Goal: Transaction & Acquisition: Download file/media

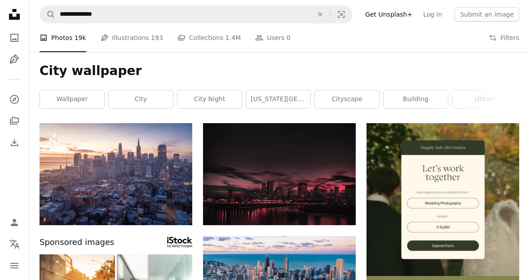
scroll to position [7457, 0]
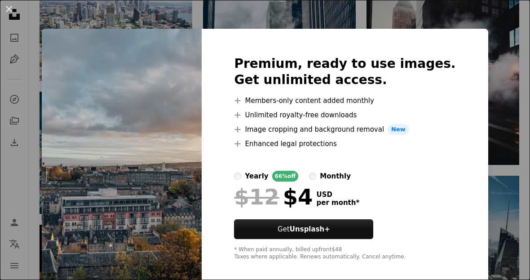
click at [289, 280] on div "An X shape Premium, ready to use images. Get unlimited access. A plus sign Memb…" at bounding box center [265, 140] width 530 height 280
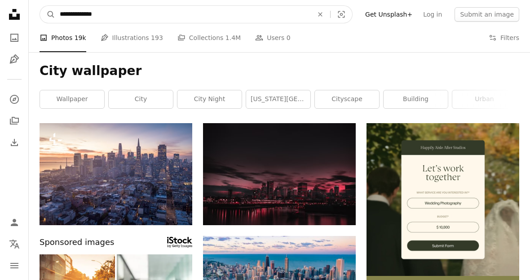
click at [64, 12] on input "**********" at bounding box center [182, 14] width 255 height 17
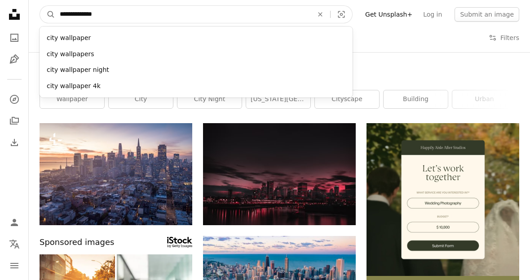
click at [65, 9] on input "**********" at bounding box center [182, 14] width 255 height 17
click at [64, 9] on input "**********" at bounding box center [182, 14] width 255 height 17
type input "*********"
click at [48, 14] on button "A magnifying glass" at bounding box center [47, 14] width 15 height 17
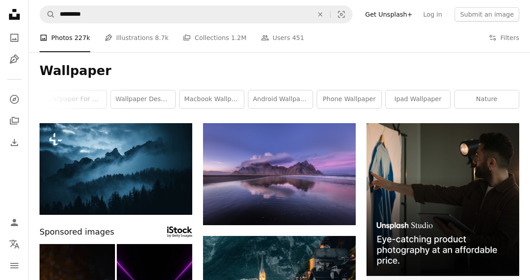
click at [54, 17] on icon "A magnifying glass" at bounding box center [47, 14] width 15 height 9
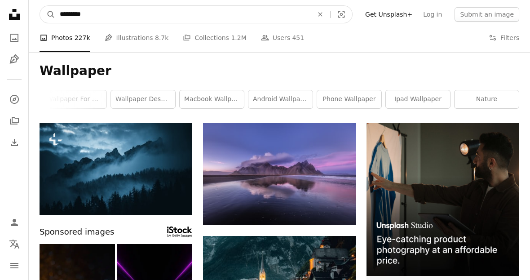
click at [58, 14] on input "*********" at bounding box center [182, 14] width 255 height 17
type input "**********"
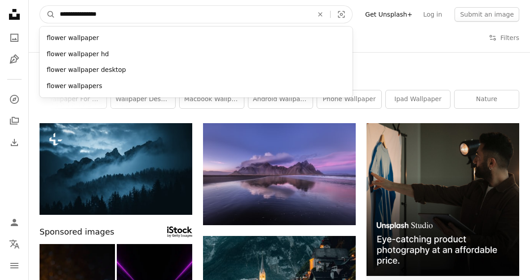
click at [48, 14] on button "A magnifying glass" at bounding box center [47, 14] width 15 height 17
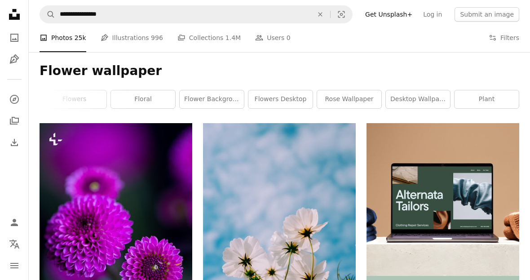
scroll to position [0, 342]
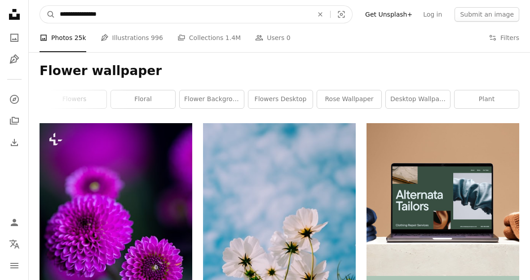
click at [64, 16] on input "**********" at bounding box center [182, 14] width 255 height 17
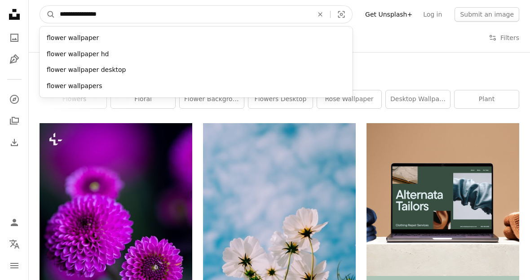
click at [63, 10] on input "**********" at bounding box center [182, 14] width 255 height 17
click at [63, 9] on input "**********" at bounding box center [182, 14] width 255 height 17
type input "**********"
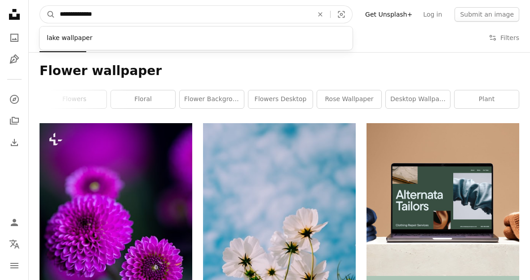
click at [48, 14] on button "A magnifying glass" at bounding box center [47, 14] width 15 height 17
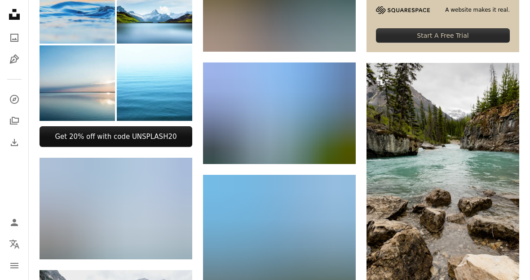
scroll to position [285, 0]
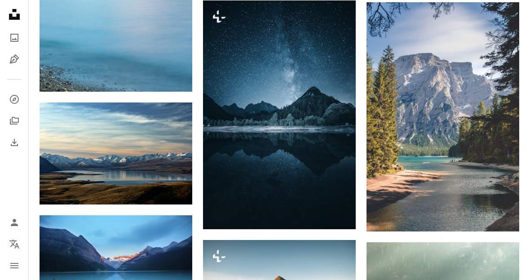
scroll to position [807, 0]
click at [503, 217] on icon "Arrow pointing down" at bounding box center [501, 214] width 7 height 11
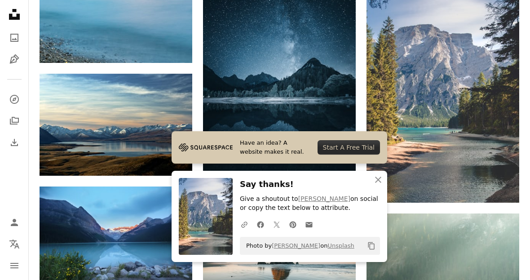
click at [376, 185] on icon "An X shape" at bounding box center [378, 179] width 11 height 11
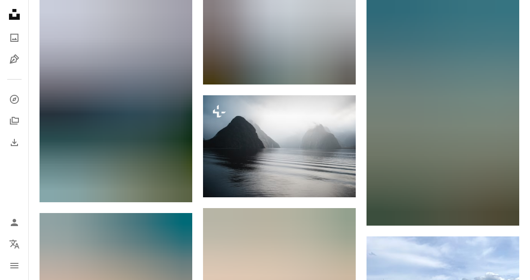
scroll to position [4160, 0]
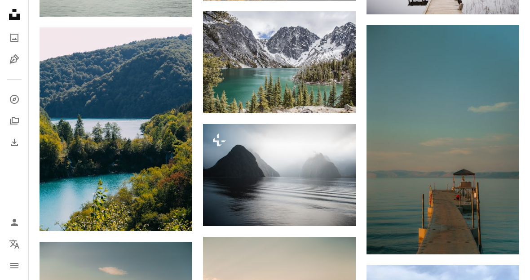
click at [174, 211] on icon "Download" at bounding box center [175, 214] width 6 height 6
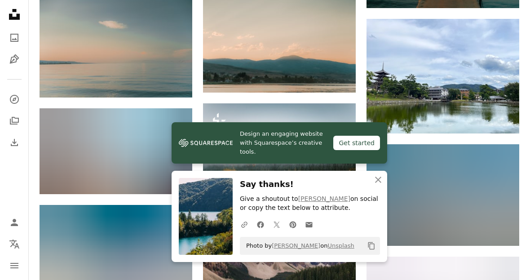
scroll to position [4439, 0]
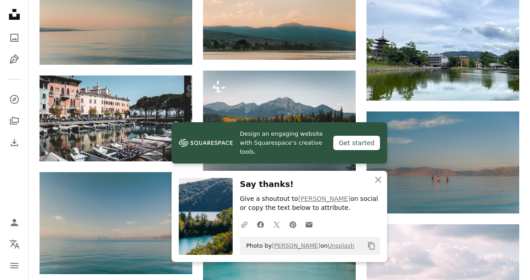
click at [376, 185] on icon "An X shape" at bounding box center [378, 179] width 11 height 11
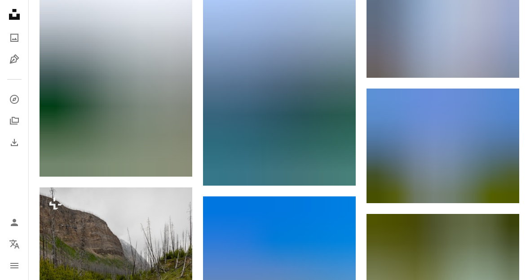
scroll to position [6158, 0]
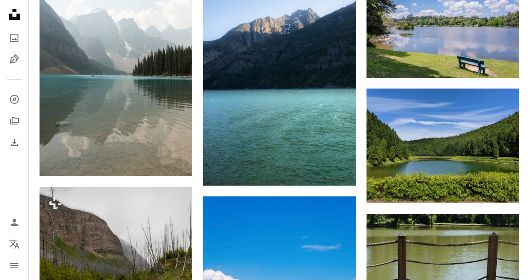
click at [416, 142] on img at bounding box center [443, 146] width 153 height 115
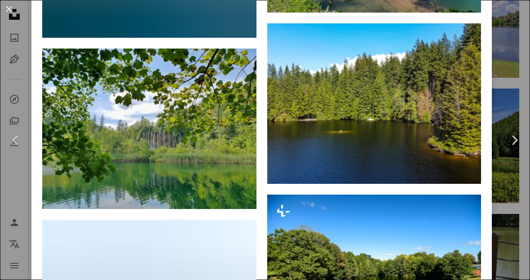
scroll to position [1163, 0]
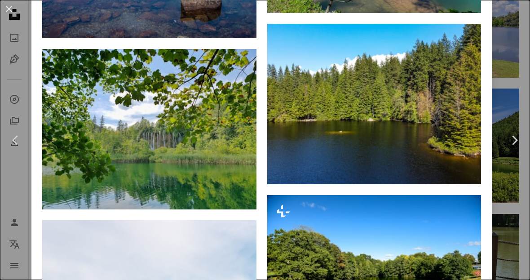
click at [241, 196] on icon "Download" at bounding box center [239, 193] width 6 height 6
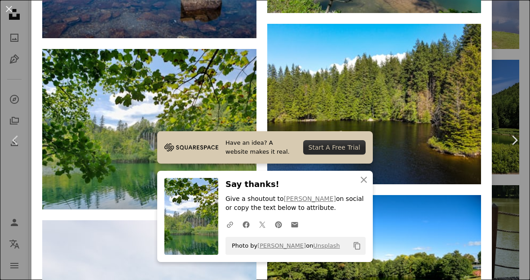
click at [245, 191] on h3 "Say thanks!" at bounding box center [296, 184] width 140 height 13
click at [363, 185] on icon "An X shape" at bounding box center [364, 179] width 11 height 11
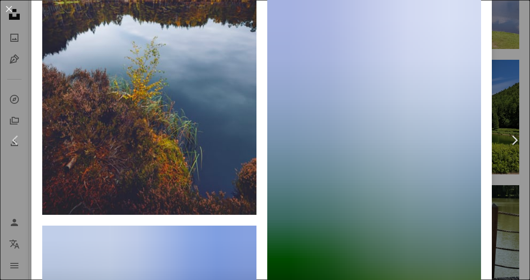
scroll to position [2739, 0]
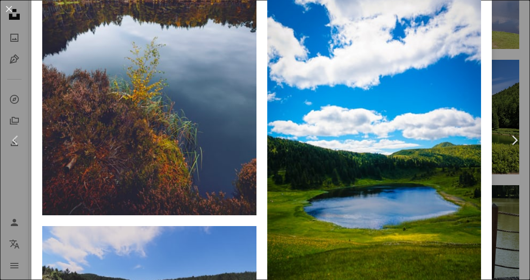
click at [31, 170] on link "Chevron left" at bounding box center [15, 140] width 31 height 86
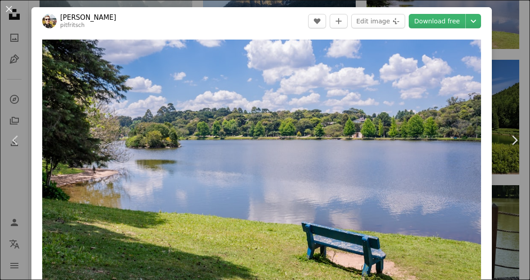
click at [17, 145] on icon at bounding box center [15, 139] width 6 height 9
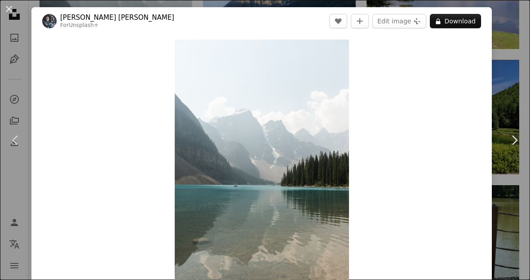
click at [17, 147] on icon "Chevron left" at bounding box center [16, 140] width 14 height 14
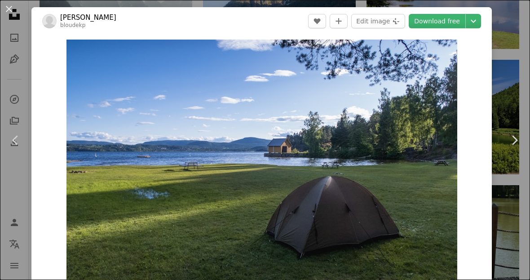
click at [17, 168] on link "Chevron left" at bounding box center [15, 140] width 31 height 86
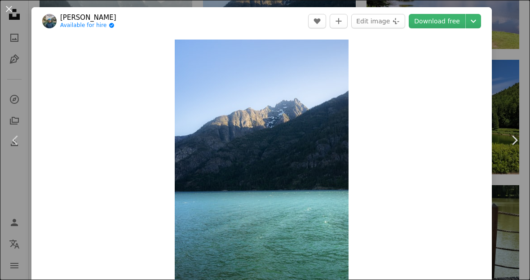
click at [19, 147] on icon "Chevron left" at bounding box center [16, 140] width 14 height 14
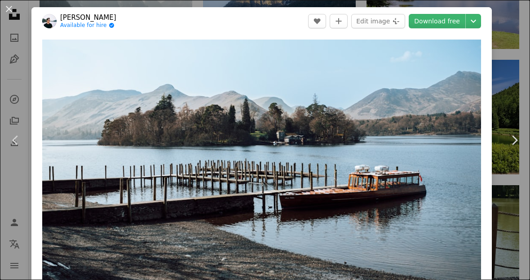
click at [18, 147] on icon "Chevron left" at bounding box center [16, 140] width 14 height 14
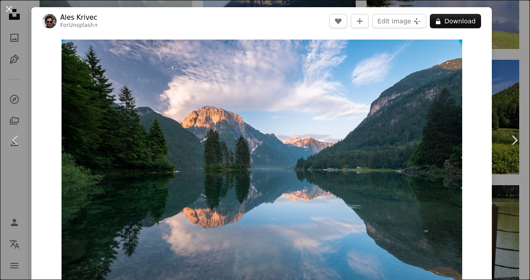
click at [19, 147] on icon "Chevron left" at bounding box center [16, 140] width 14 height 14
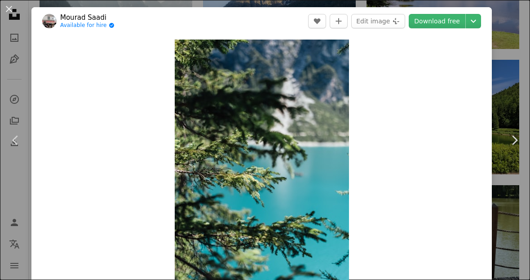
click at [22, 147] on icon "Chevron left" at bounding box center [16, 140] width 14 height 14
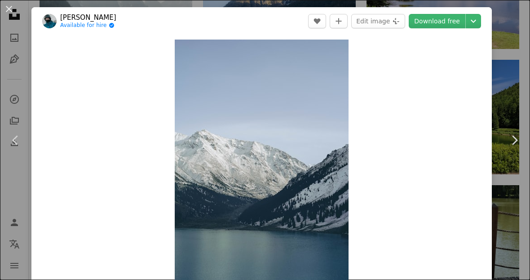
click at [18, 147] on icon "Chevron left" at bounding box center [16, 140] width 14 height 14
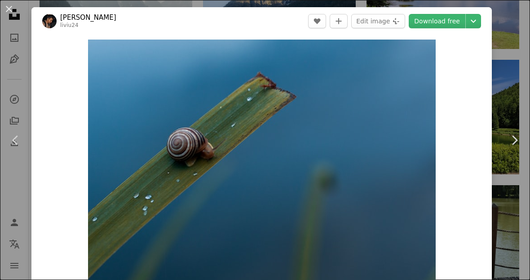
click at [19, 147] on icon "Chevron left" at bounding box center [16, 140] width 14 height 14
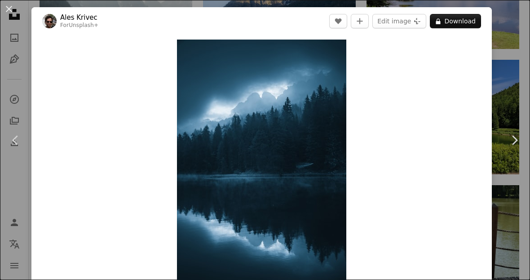
click at [17, 147] on icon "Chevron left" at bounding box center [16, 140] width 14 height 14
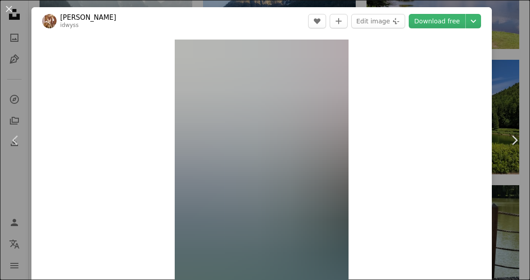
click at [17, 145] on icon at bounding box center [15, 139] width 6 height 9
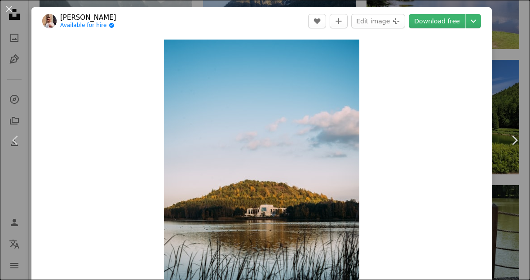
click at [21, 147] on icon "Chevron left" at bounding box center [16, 140] width 14 height 14
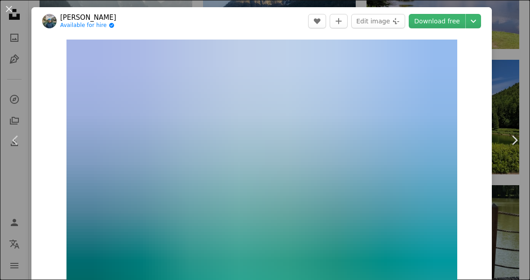
click at [20, 147] on icon "Chevron left" at bounding box center [16, 140] width 14 height 14
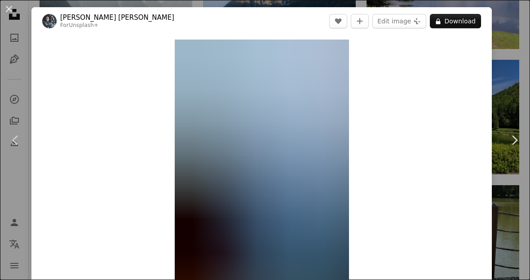
click at [18, 147] on icon "Chevron left" at bounding box center [16, 140] width 14 height 14
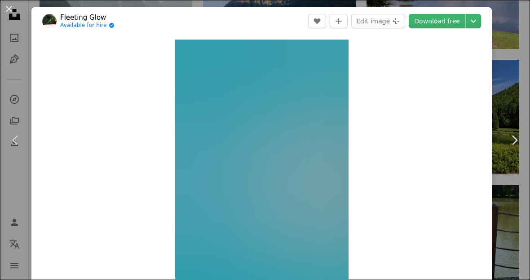
click at [18, 147] on icon "Chevron left" at bounding box center [16, 140] width 14 height 14
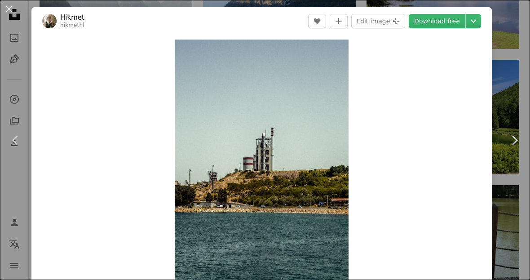
click at [18, 168] on link "Chevron left" at bounding box center [15, 140] width 31 height 86
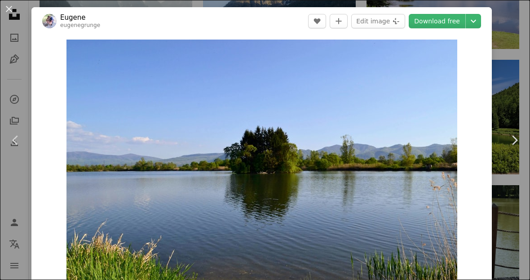
click at [19, 147] on icon "Chevron left" at bounding box center [16, 140] width 14 height 14
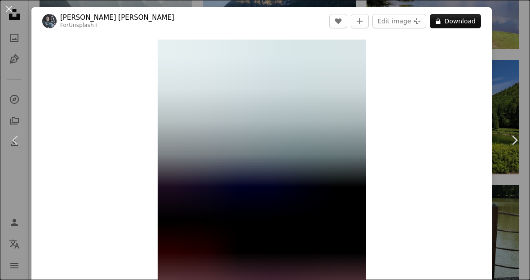
click at [14, 145] on icon at bounding box center [15, 139] width 6 height 9
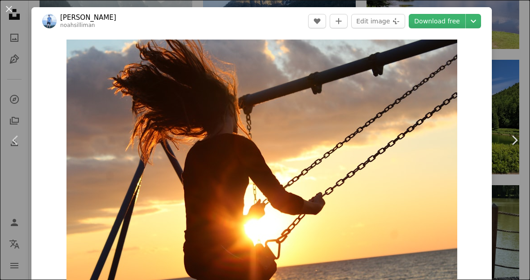
click at [17, 145] on icon at bounding box center [15, 139] width 6 height 9
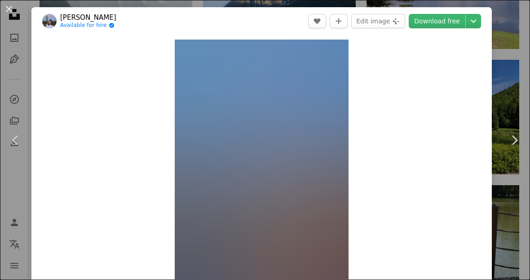
click at [16, 147] on icon "Chevron left" at bounding box center [16, 140] width 14 height 14
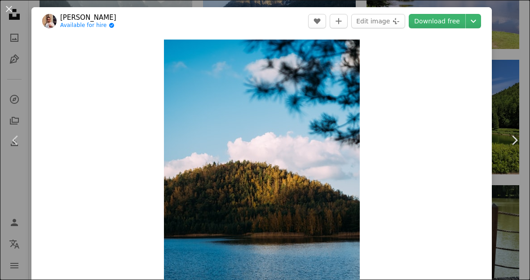
click at [16, 147] on icon "Chevron left" at bounding box center [16, 140] width 14 height 14
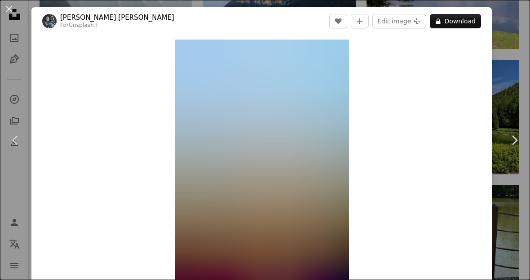
click at [18, 147] on icon "Chevron left" at bounding box center [16, 140] width 14 height 14
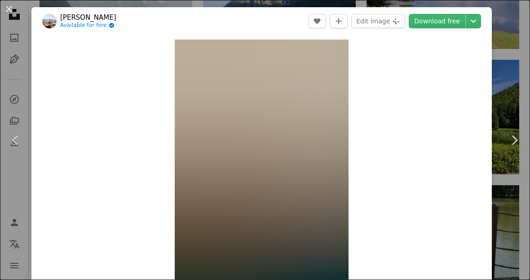
click at [19, 147] on icon "Chevron left" at bounding box center [16, 140] width 14 height 14
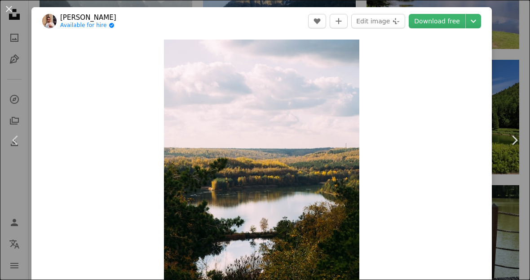
click at [18, 147] on icon "Chevron left" at bounding box center [16, 140] width 14 height 14
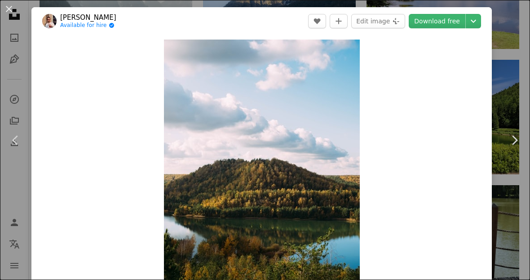
click at [19, 147] on icon "Chevron left" at bounding box center [16, 140] width 14 height 14
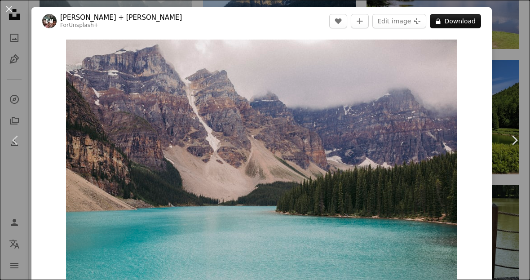
click at [20, 147] on icon "Chevron left" at bounding box center [16, 140] width 14 height 14
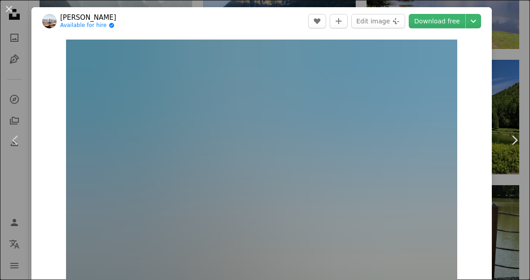
click at [20, 147] on icon "Chevron left" at bounding box center [16, 140] width 14 height 14
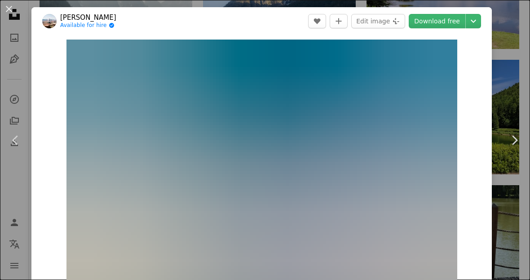
click at [18, 147] on icon "Chevron left" at bounding box center [16, 140] width 14 height 14
